Goal: Register for event/course

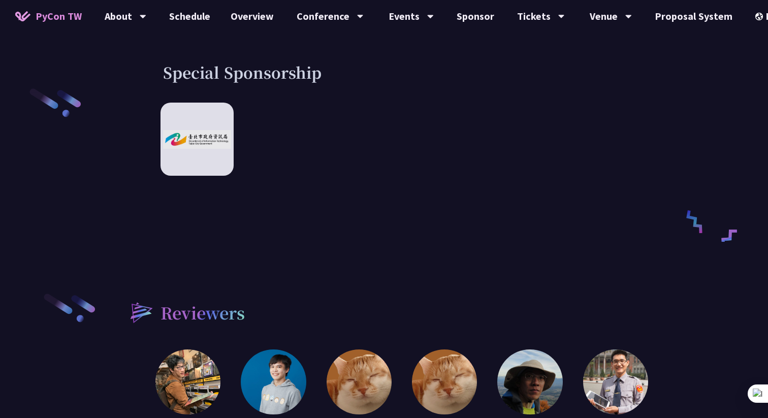
scroll to position [1776, 0]
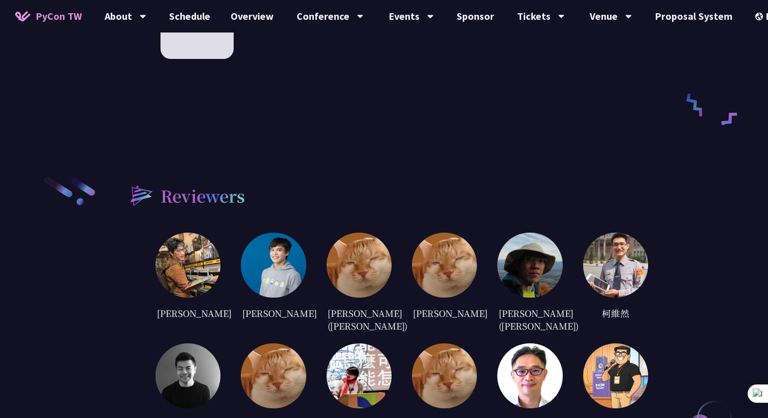
click at [292, 239] on img at bounding box center [273, 265] width 65 height 65
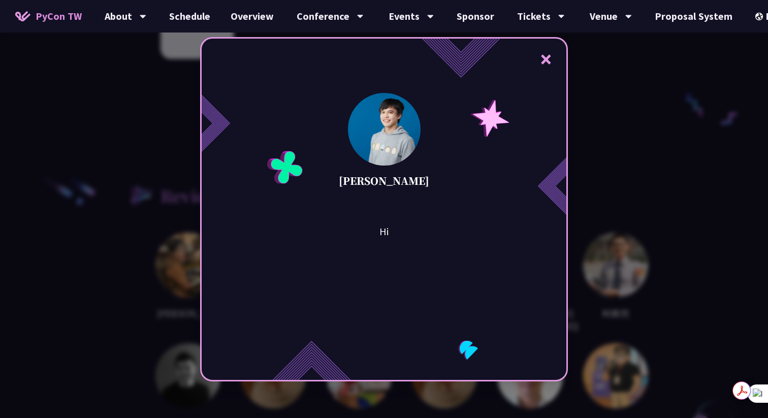
click at [544, 57] on button "×" at bounding box center [546, 59] width 30 height 30
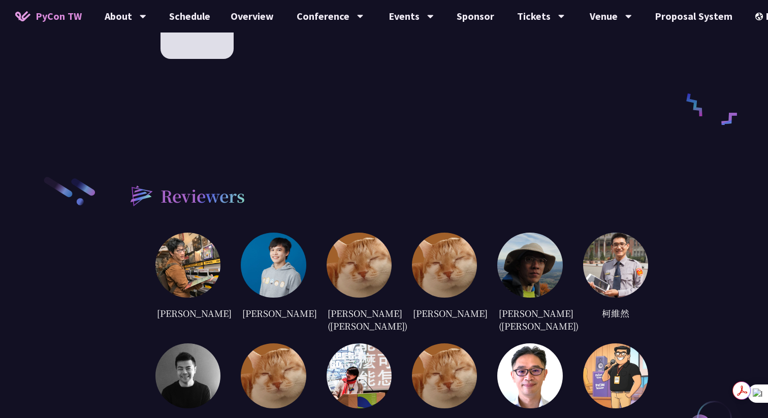
click at [276, 267] on img at bounding box center [273, 265] width 65 height 65
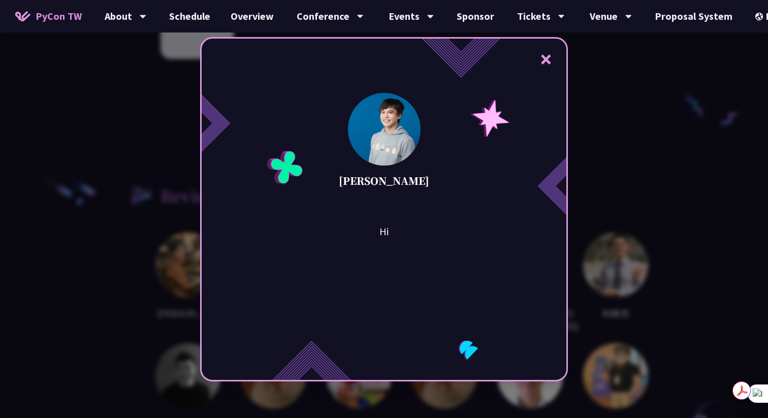
click at [545, 56] on button "×" at bounding box center [546, 59] width 30 height 30
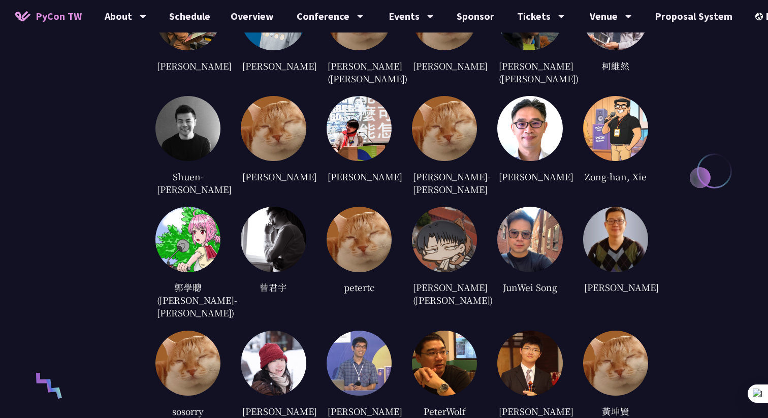
scroll to position [2526, 0]
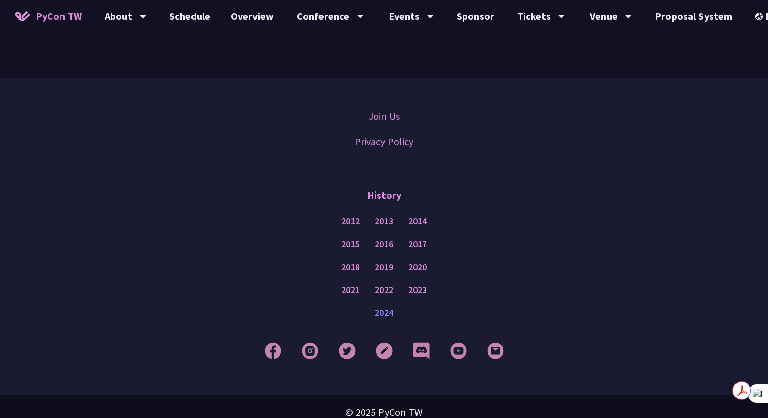
click at [382, 307] on link "2024" at bounding box center [384, 313] width 18 height 13
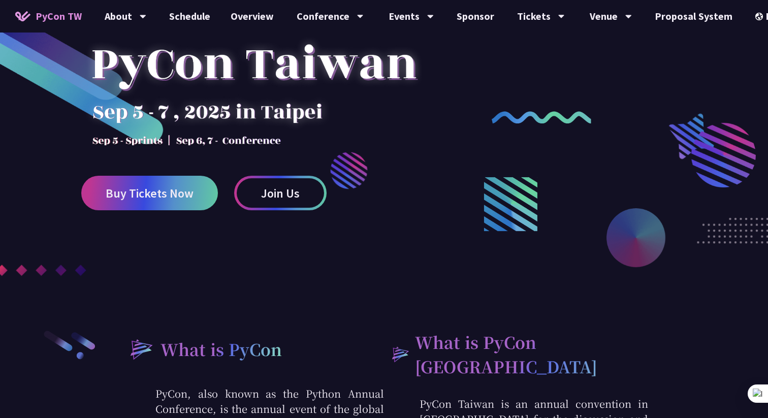
scroll to position [0, 0]
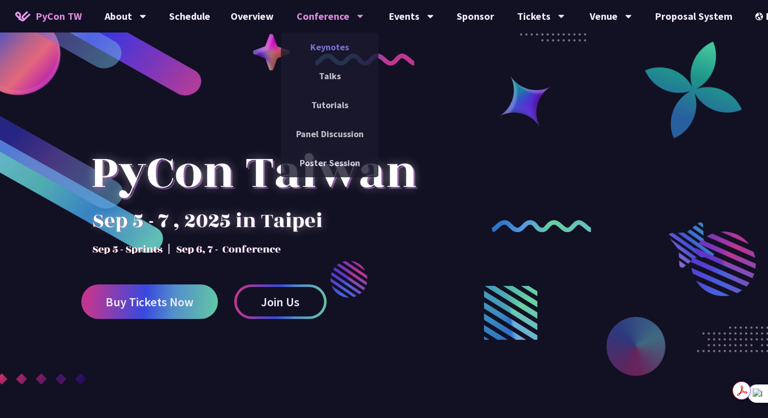
click at [332, 48] on link "Keynotes" at bounding box center [330, 47] width 98 height 24
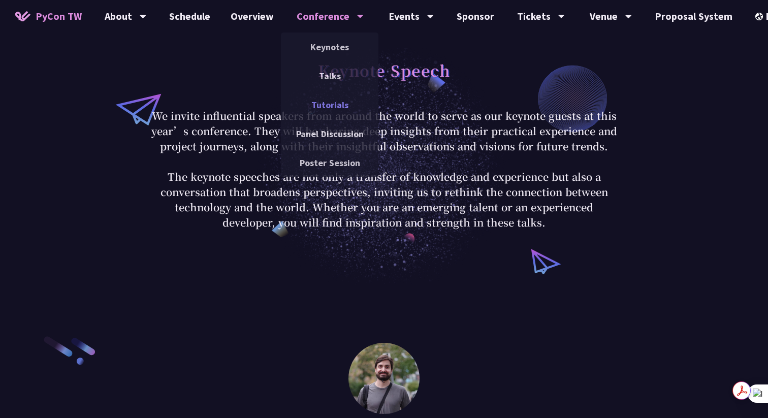
click at [326, 104] on link "Tutorials" at bounding box center [330, 105] width 98 height 24
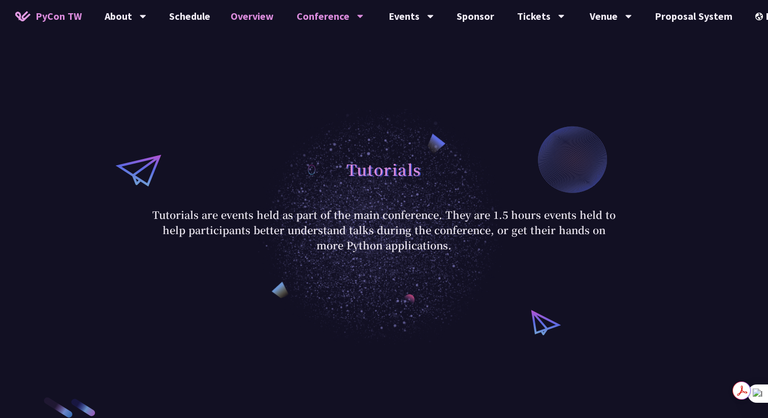
click at [246, 12] on link "Overview" at bounding box center [253, 16] width 64 height 33
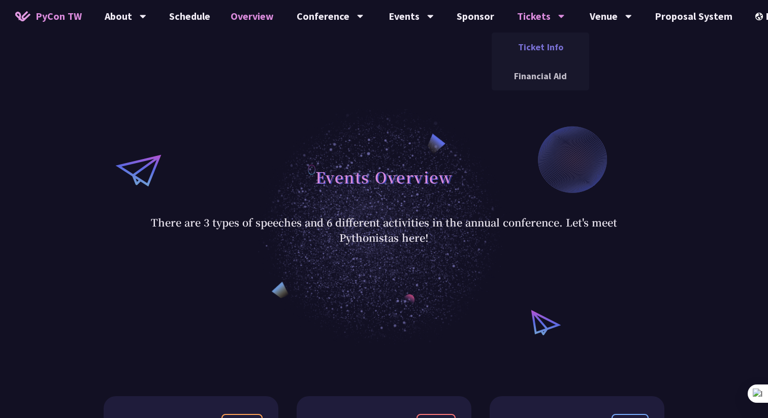
click at [529, 49] on link "Ticket Info" at bounding box center [541, 47] width 98 height 24
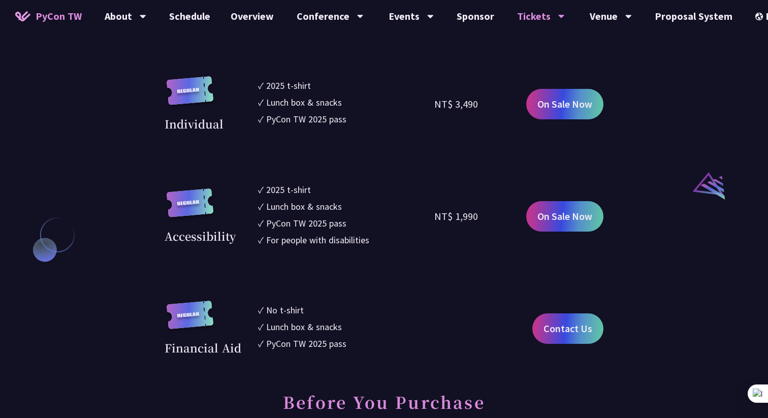
scroll to position [998, 0]
click at [580, 231] on link "On Sale Now" at bounding box center [564, 216] width 77 height 30
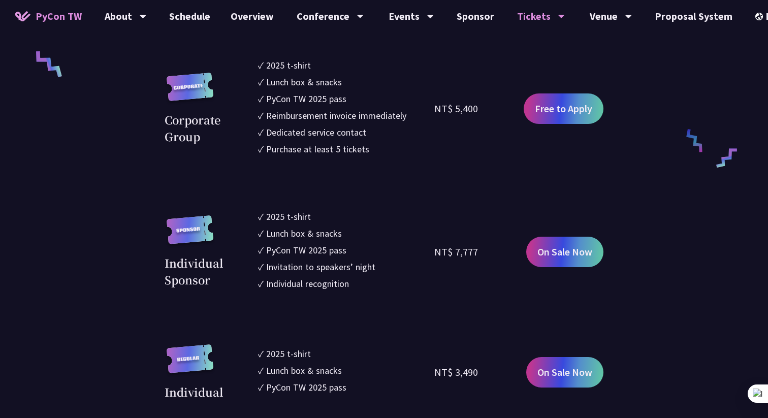
scroll to position [547, 0]
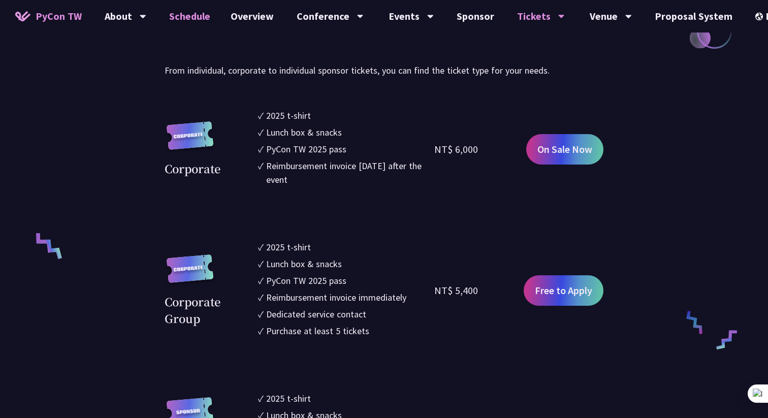
click at [174, 12] on link "Schedule" at bounding box center [189, 16] width 61 height 33
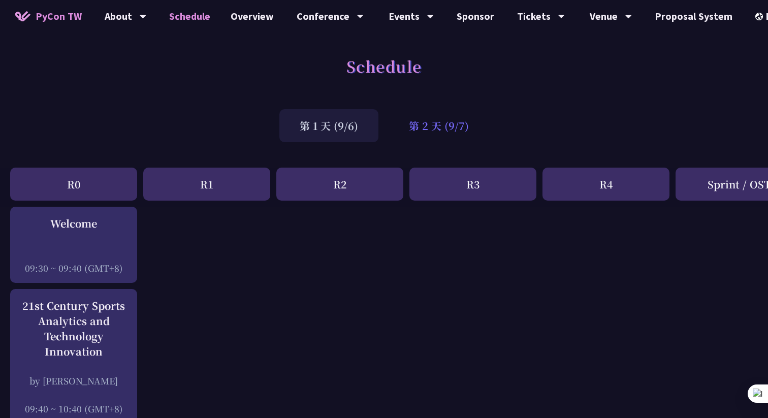
click at [448, 136] on div "第 2 天 (9/7)" at bounding box center [439, 125] width 101 height 33
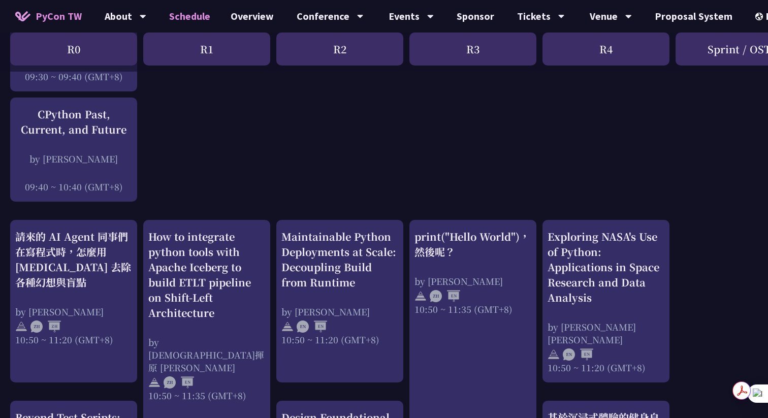
scroll to position [330, 0]
